Goal: Information Seeking & Learning: Find specific page/section

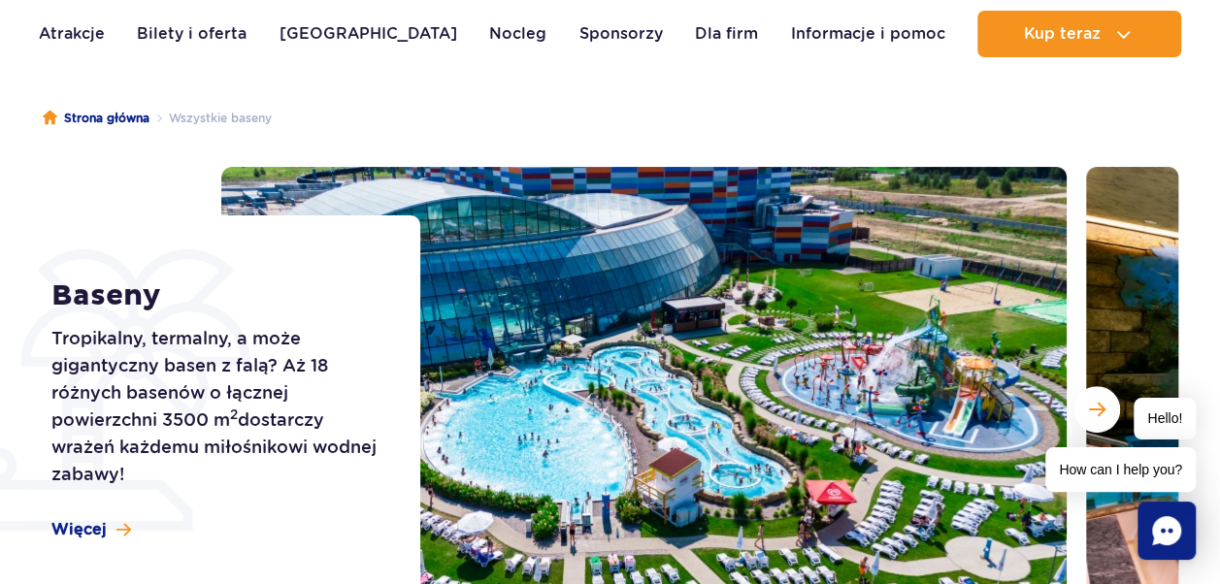
scroll to position [155, 0]
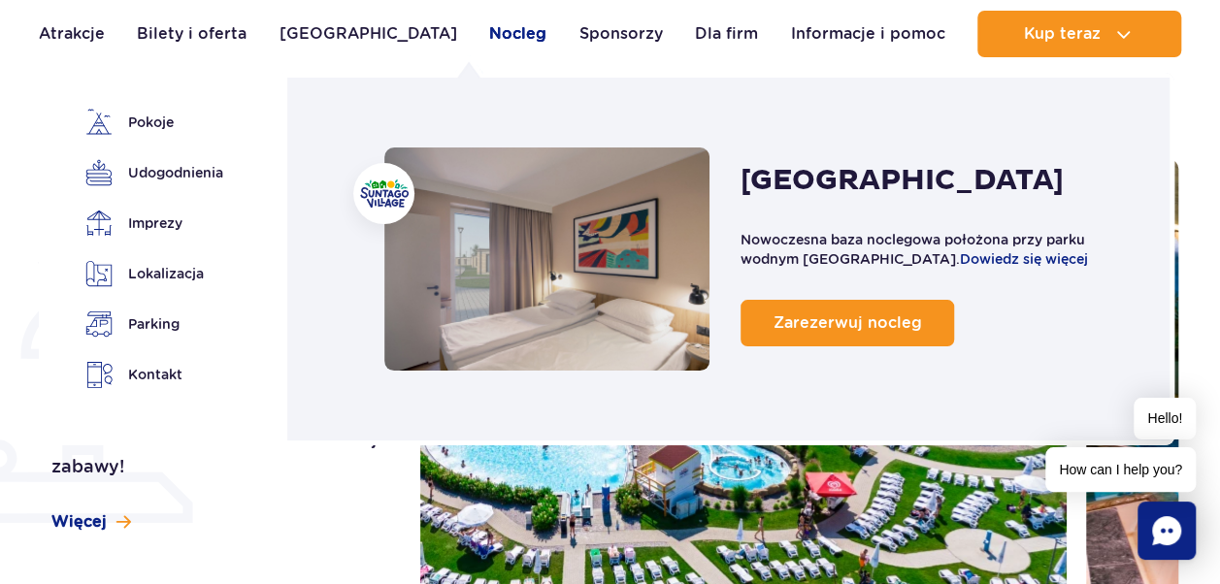
click at [489, 33] on link "Nocleg" at bounding box center [517, 34] width 57 height 47
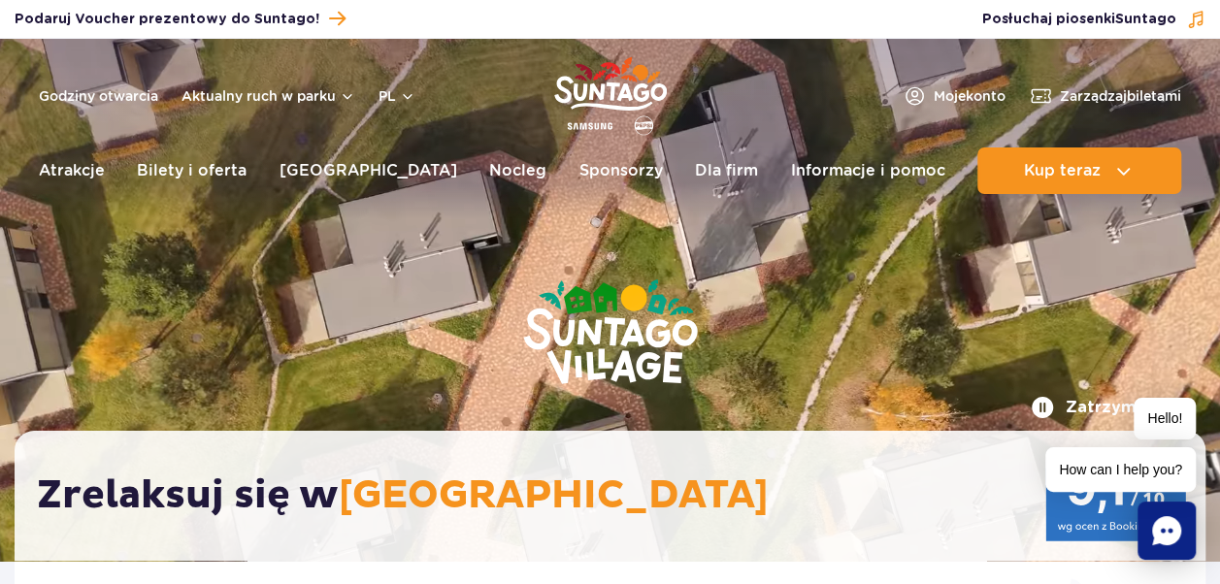
click at [475, 33] on div "Podaruj voucher Podaruj Voucher prezentowy do Suntago! Zarządzaj biletami Posłu…" at bounding box center [610, 19] width 1220 height 39
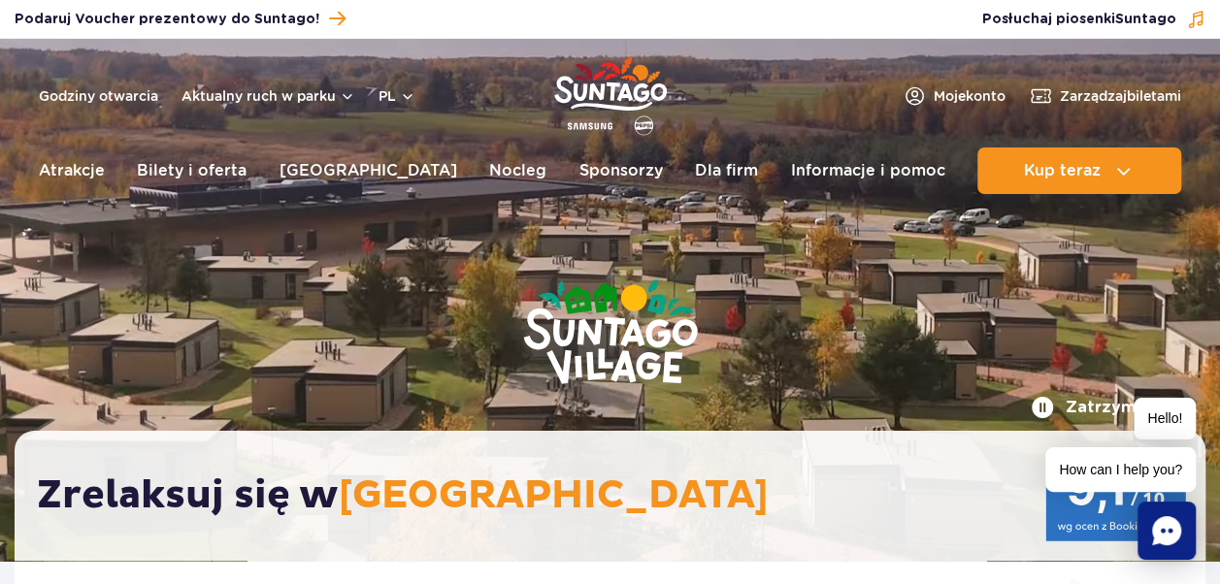
click at [475, 33] on div "Podaruj voucher Podaruj Voucher prezentowy do Suntago! Zarządzaj biletami Posłu…" at bounding box center [610, 19] width 1220 height 39
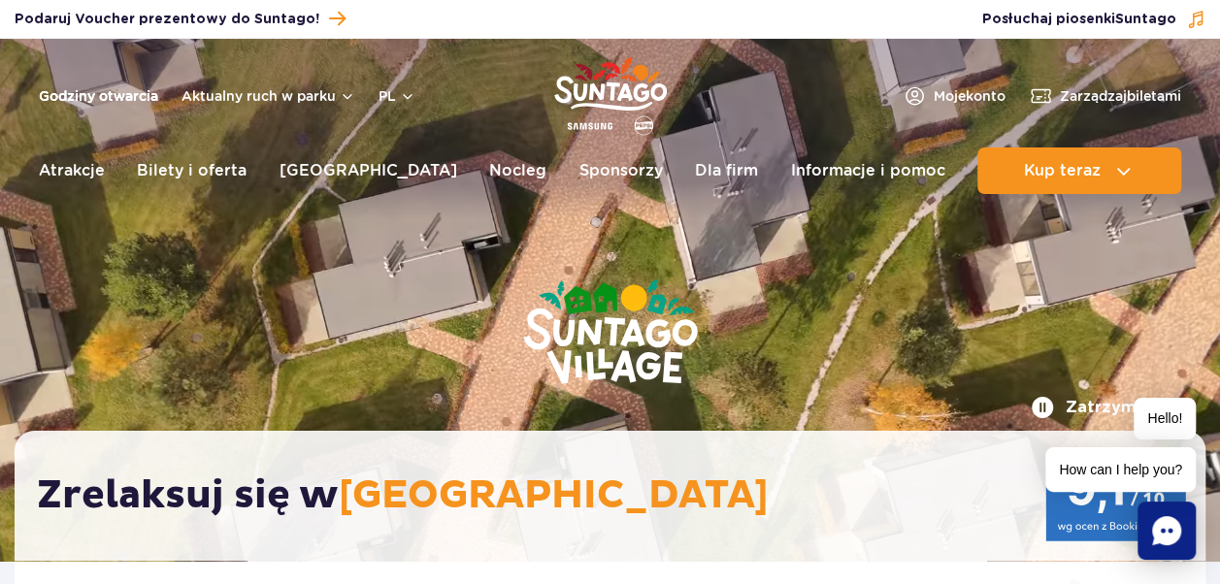
click at [130, 97] on link "Godziny otwarcia" at bounding box center [98, 95] width 119 height 19
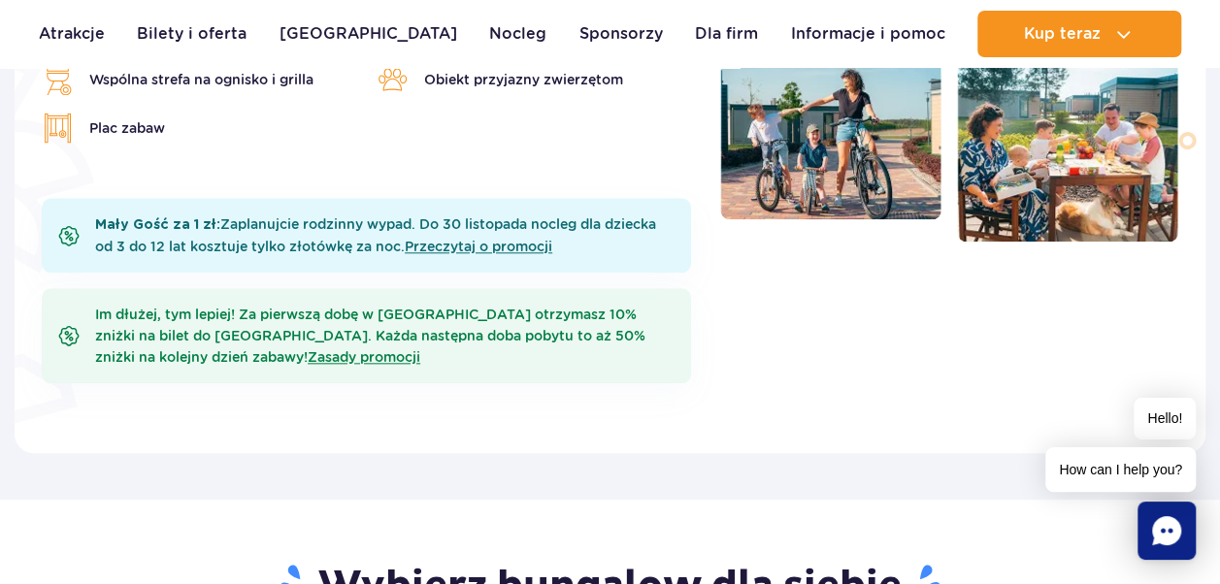
scroll to position [932, 0]
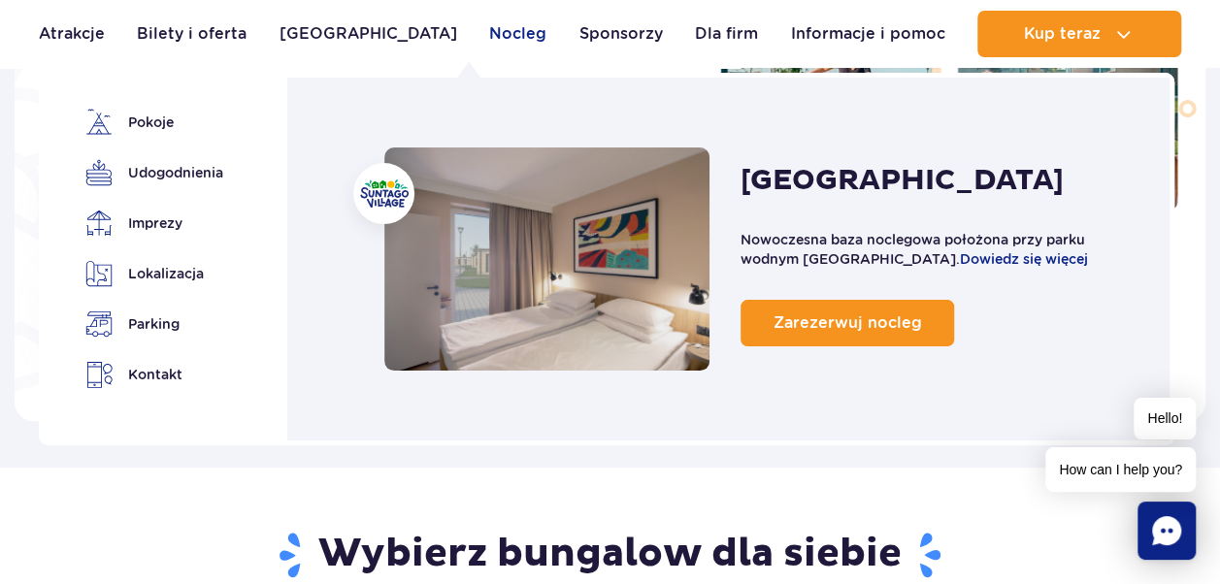
click at [489, 37] on link "Nocleg" at bounding box center [517, 34] width 57 height 47
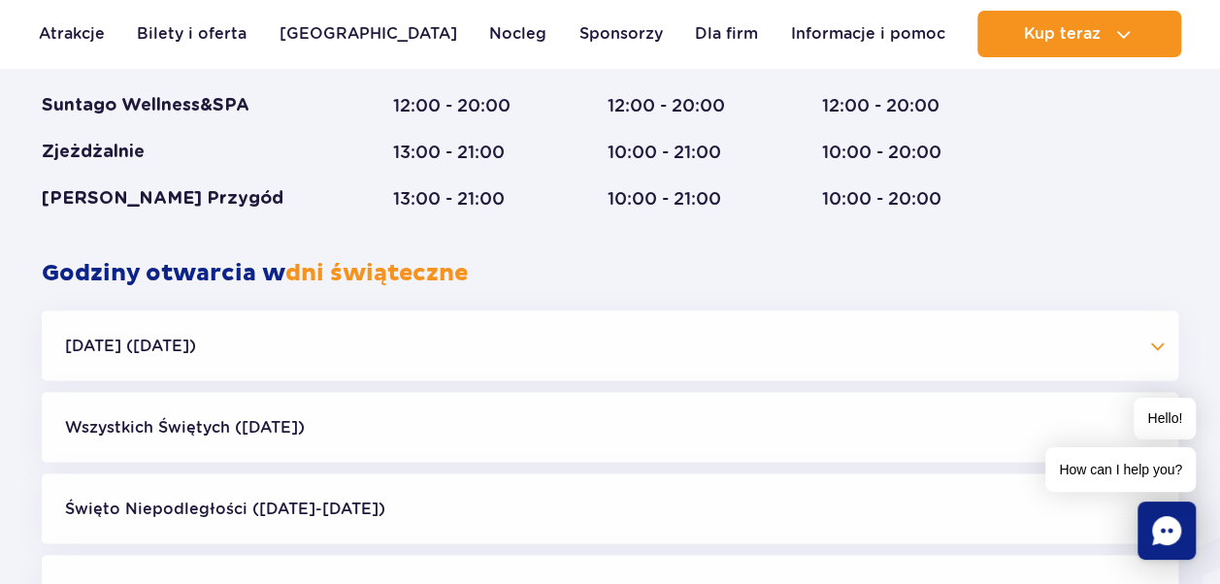
scroll to position [1793, 0]
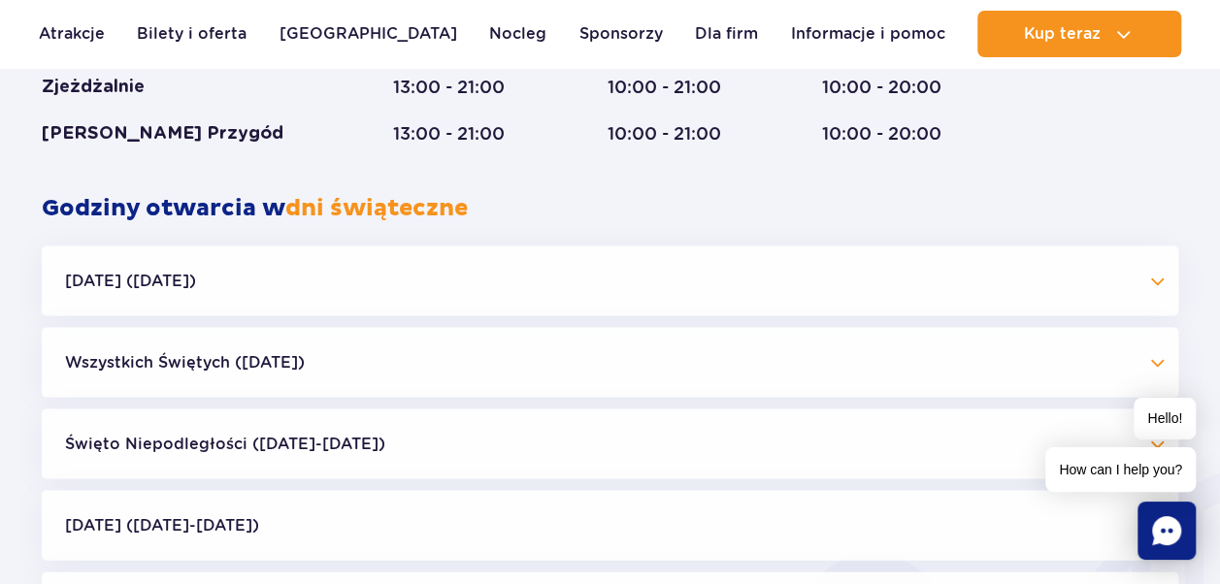
click at [1159, 282] on button "Halloween (31.10.25)" at bounding box center [610, 281] width 1137 height 70
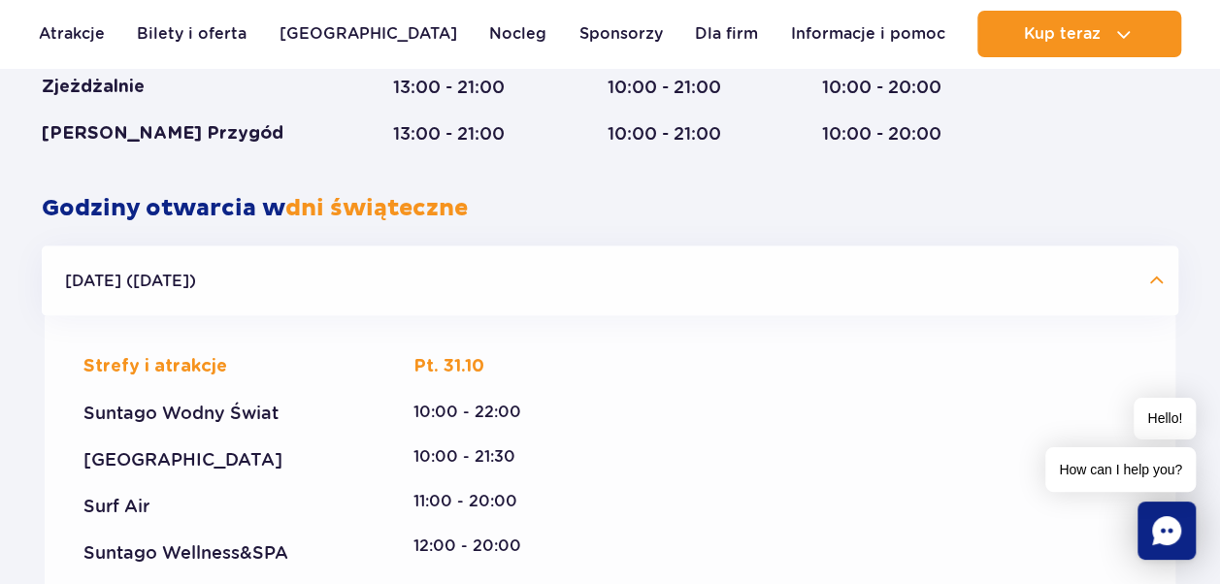
click at [1159, 282] on button "Halloween (31.10.25)" at bounding box center [610, 281] width 1137 height 70
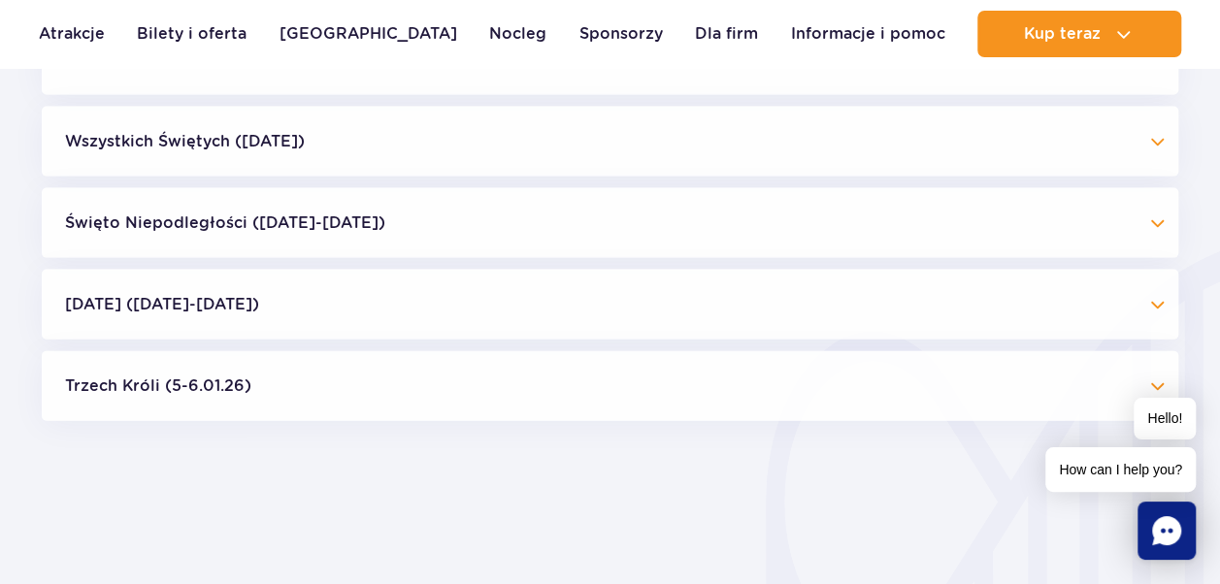
scroll to position [2026, 0]
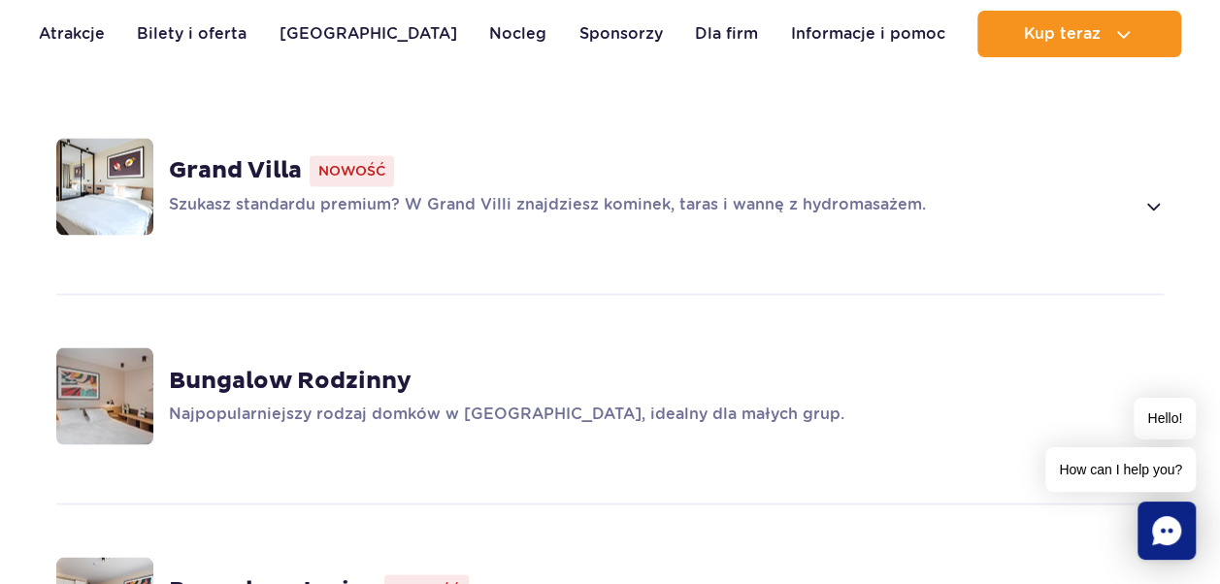
scroll to position [1488, 0]
